Goal: Communication & Community: Share content

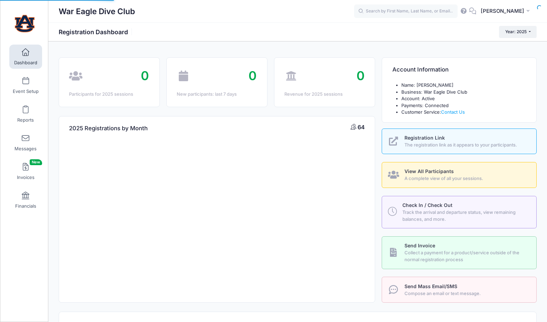
select select
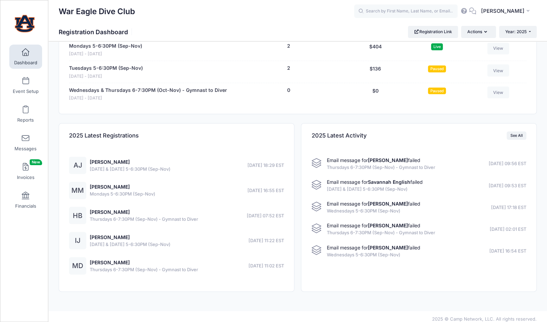
scroll to position [761, 0]
click at [106, 160] on link "Aiden Jarvis" at bounding box center [110, 162] width 40 height 6
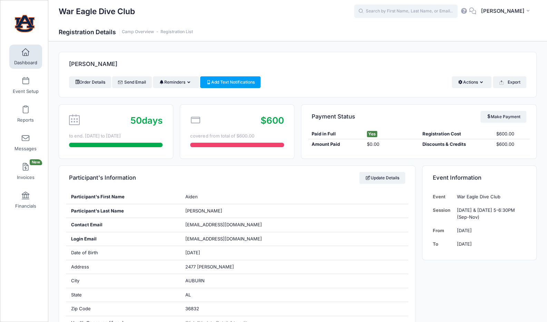
click at [391, 13] on input "text" at bounding box center [406, 11] width 104 height 14
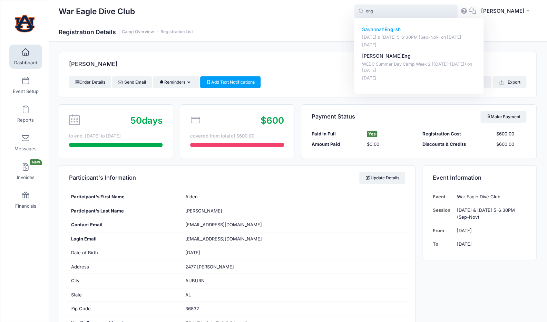
click at [405, 30] on p "Savannah Eng lish" at bounding box center [419, 29] width 114 height 7
type input "Savannah English (Monday &amp; Wednesday 5-6:30PM (Sep-Nov), Sep-03, 2025)"
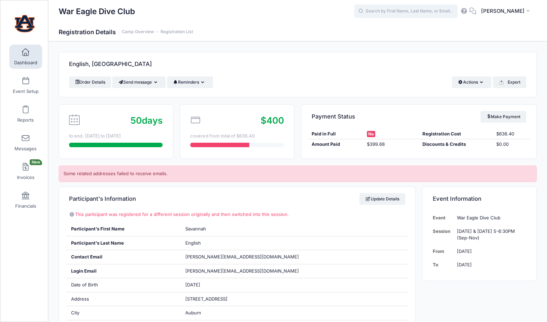
click at [434, 13] on input "text" at bounding box center [406, 11] width 104 height 14
click at [422, 30] on p "Madison Dimi ck" at bounding box center [419, 29] width 114 height 7
type input "Madison Dimick (Thursdays 6-7:30PM (Sep-Nov) - Gymnast to Diver, Sep-04, 2025)"
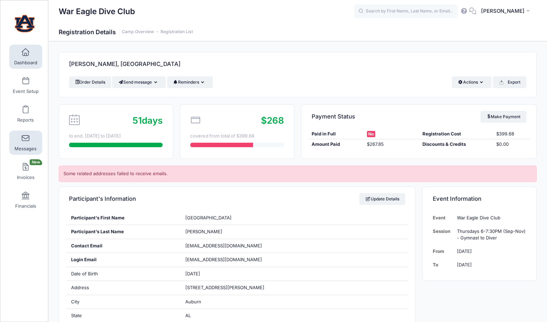
drag, startPoint x: 26, startPoint y: 137, endPoint x: 13, endPoint y: 140, distance: 12.6
click at [13, 140] on link "Messages" at bounding box center [25, 142] width 33 height 24
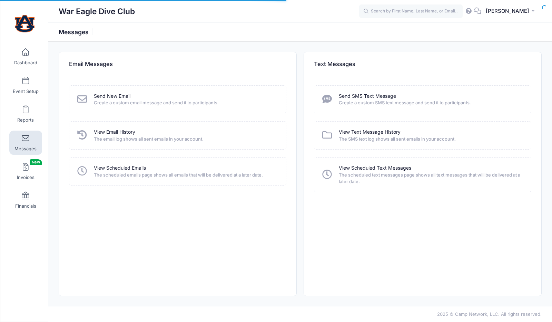
click at [105, 94] on link "Send New Email" at bounding box center [112, 95] width 37 height 7
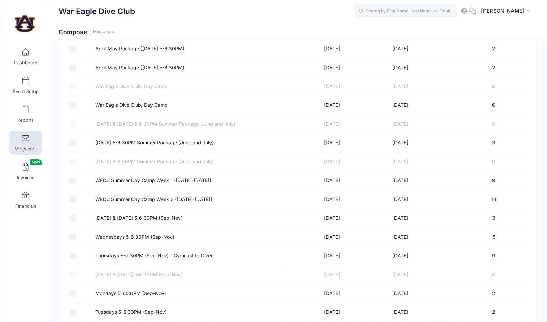
scroll to position [290, 0]
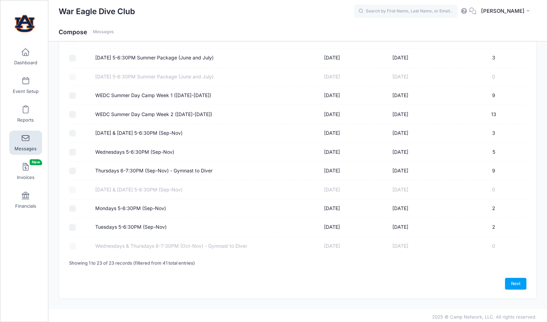
click at [119, 168] on label "Thursdays 6-7:30PM (Sep-Nov) - Gymnast to Diver" at bounding box center [153, 170] width 117 height 7
click at [76, 168] on input "Thursdays 6-7:30PM (Sep-Nov) - Gymnast to Diver" at bounding box center [72, 170] width 7 height 7
checkbox input "true"
click at [511, 278] on link "Next" at bounding box center [515, 283] width 21 height 12
select select "50"
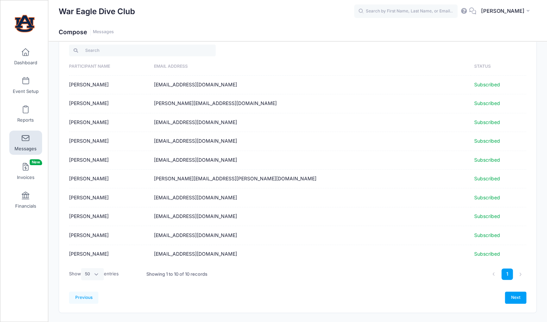
scroll to position [28, 0]
click at [520, 291] on link "Next" at bounding box center [515, 297] width 21 height 12
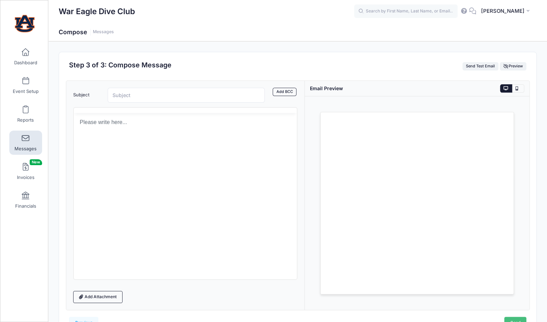
scroll to position [0, 0]
click at [162, 94] on input "Subject" at bounding box center [186, 95] width 157 height 15
type input "Adding [DATE] Practice"
click at [119, 156] on html at bounding box center [185, 147] width 223 height 19
